Goal: Task Accomplishment & Management: Manage account settings

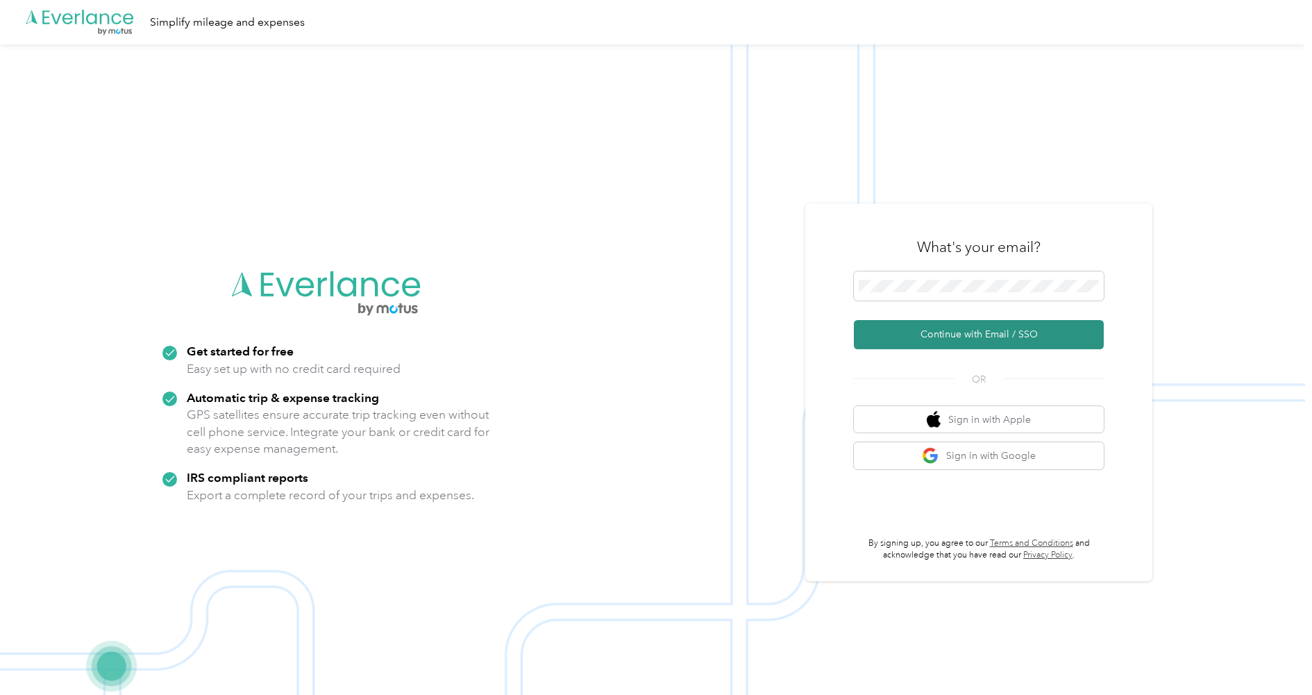
click at [952, 333] on button "Continue with Email / SSO" at bounding box center [979, 334] width 250 height 29
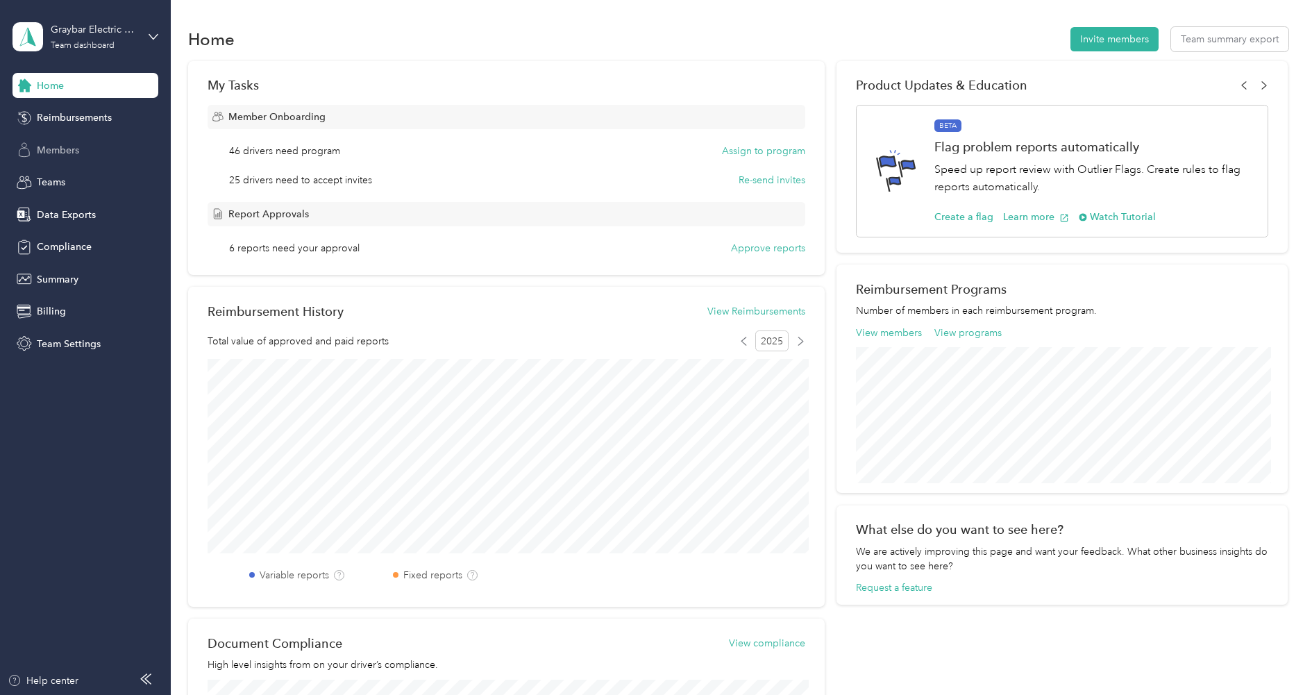
click at [64, 150] on span "Members" at bounding box center [58, 150] width 42 height 15
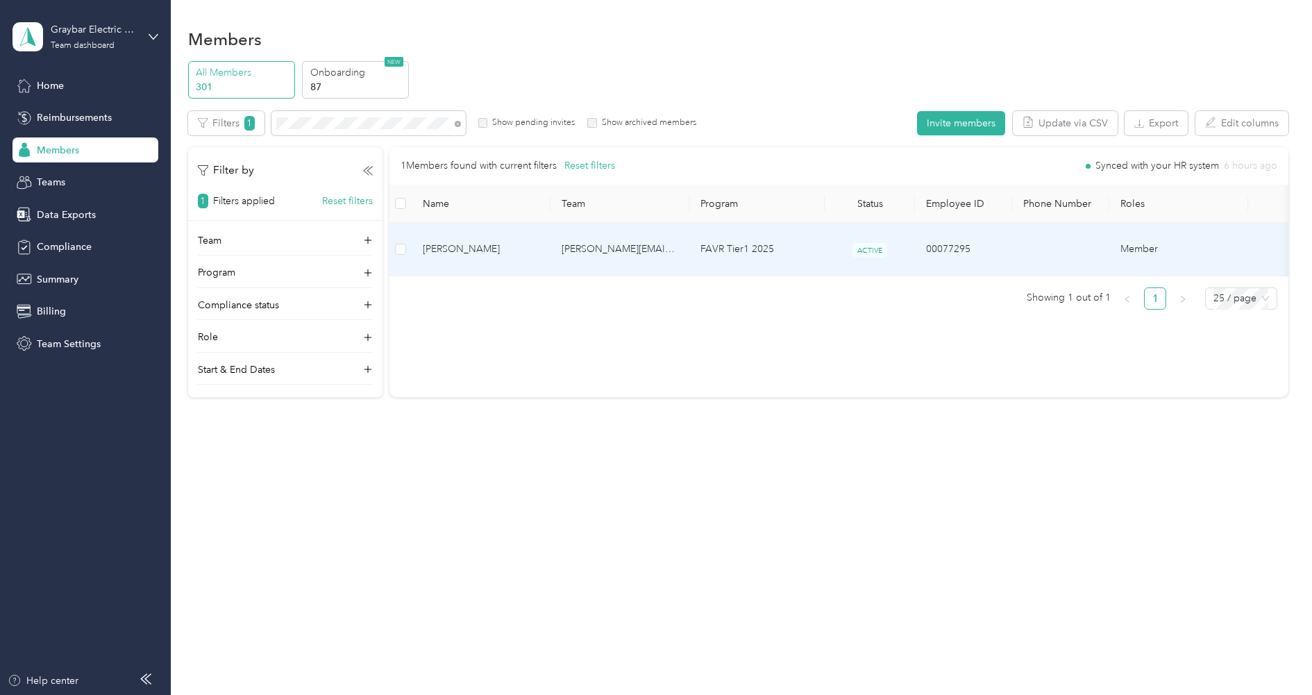
click at [482, 242] on span "[PERSON_NAME]" at bounding box center [481, 249] width 117 height 15
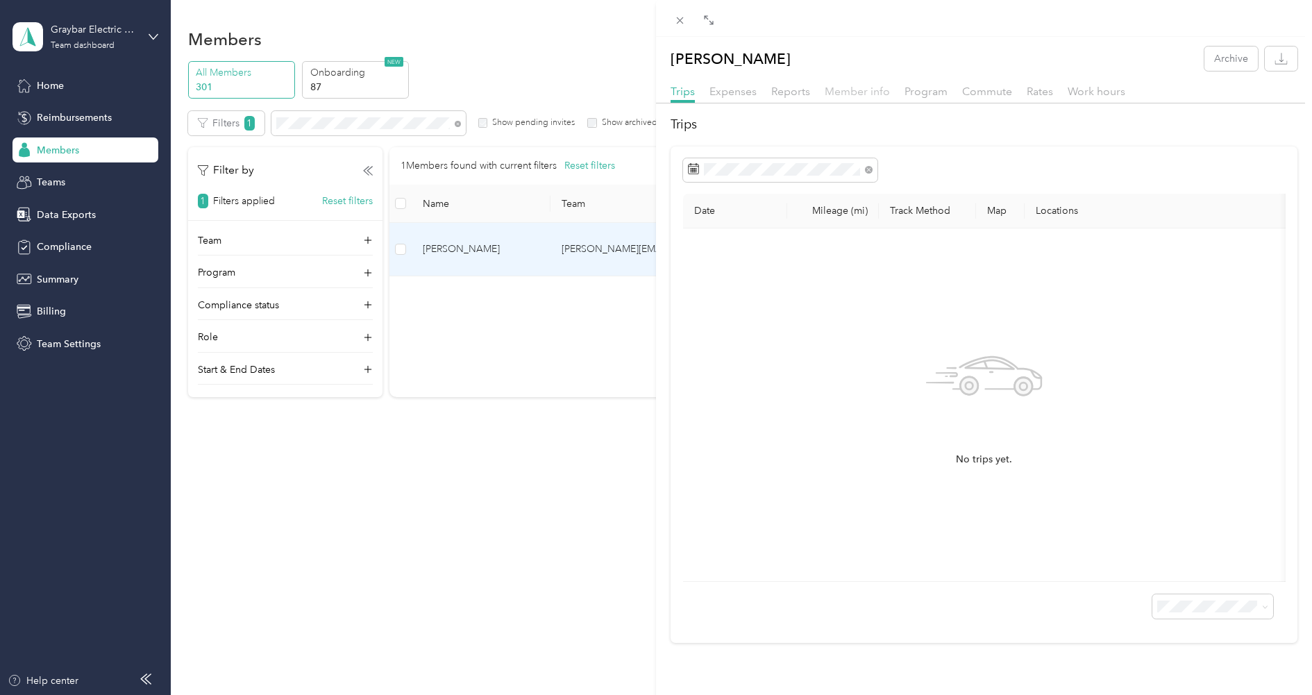
click at [857, 94] on span "Member info" at bounding box center [857, 91] width 65 height 13
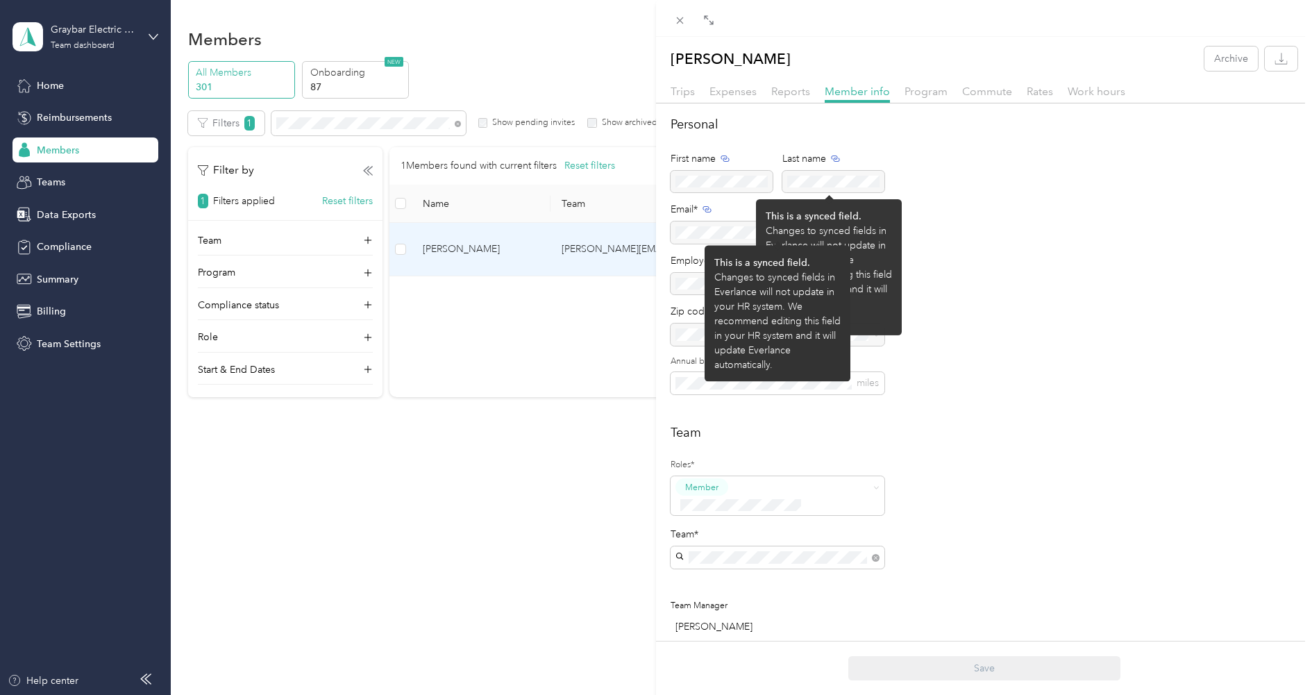
click at [713, 239] on div at bounding box center [778, 232] width 214 height 22
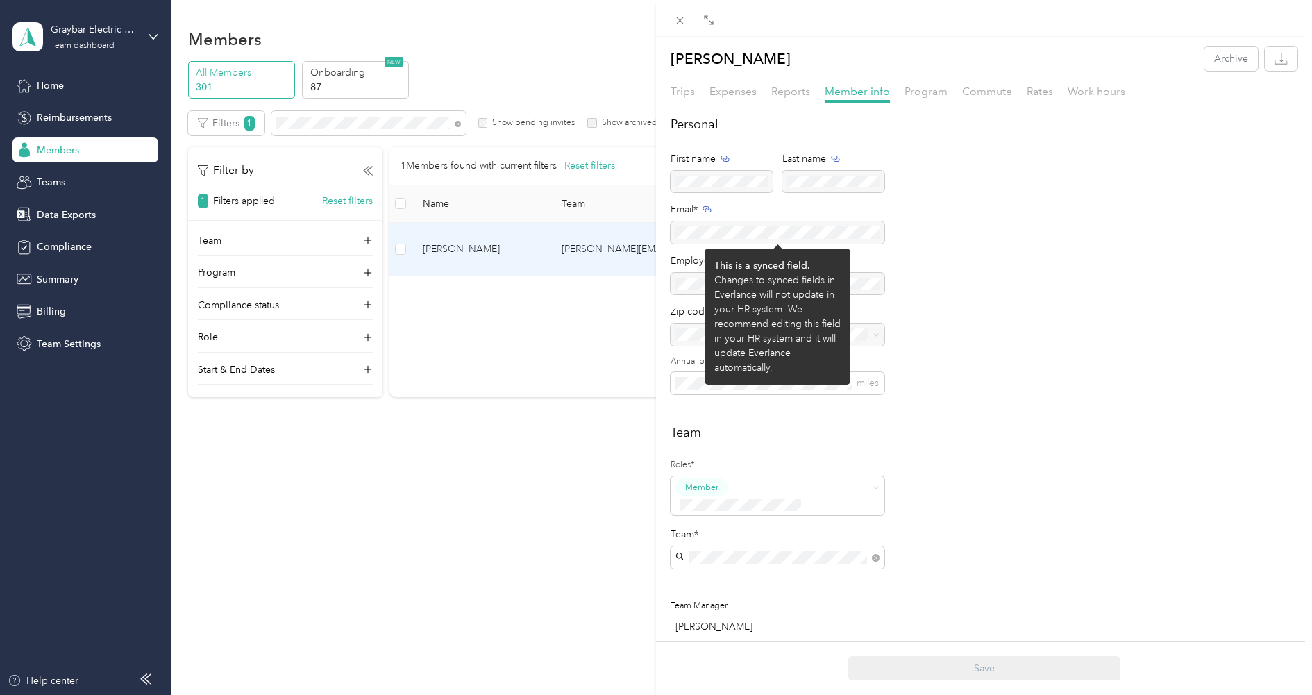
click at [713, 239] on div at bounding box center [778, 232] width 214 height 22
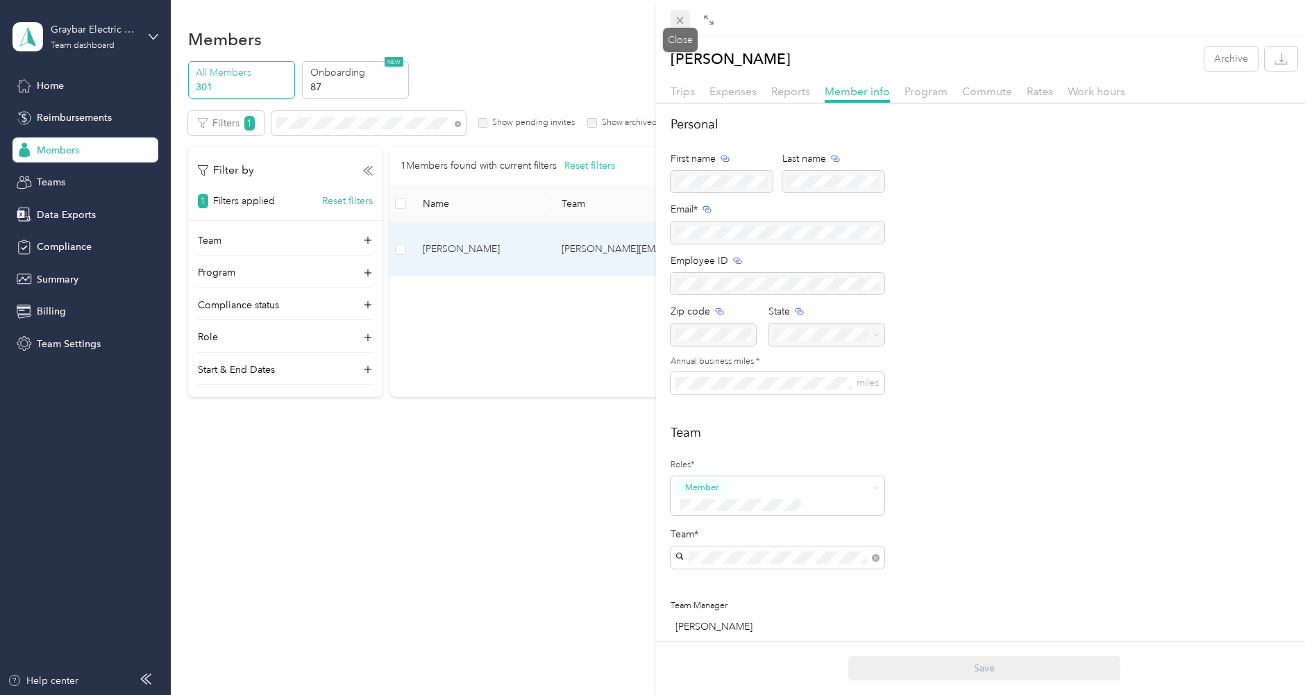
click at [687, 22] on span at bounding box center [680, 19] width 19 height 19
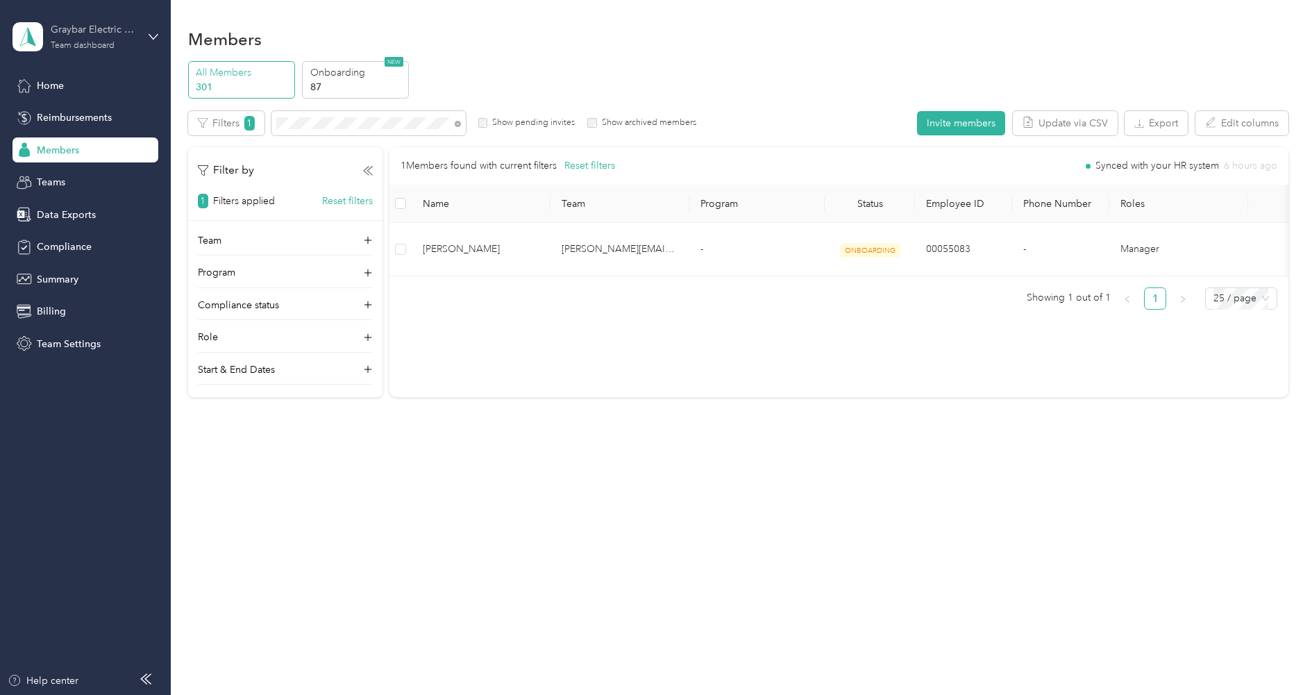
click at [106, 42] on div "Team dashboard" at bounding box center [83, 46] width 64 height 8
click at [77, 176] on div "Log out" at bounding box center [158, 177] width 273 height 24
